Goal: Information Seeking & Learning: Learn about a topic

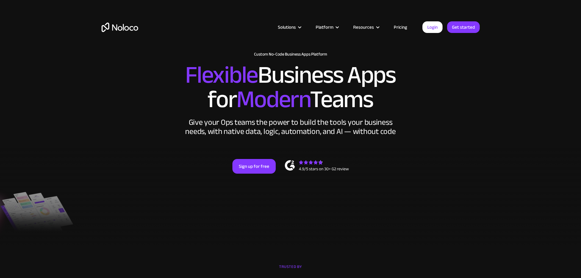
click at [396, 29] on link "Pricing" at bounding box center [400, 27] width 29 height 8
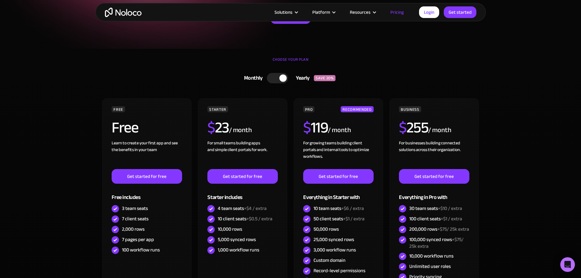
scroll to position [122, 0]
